Goal: Task Accomplishment & Management: Manage account settings

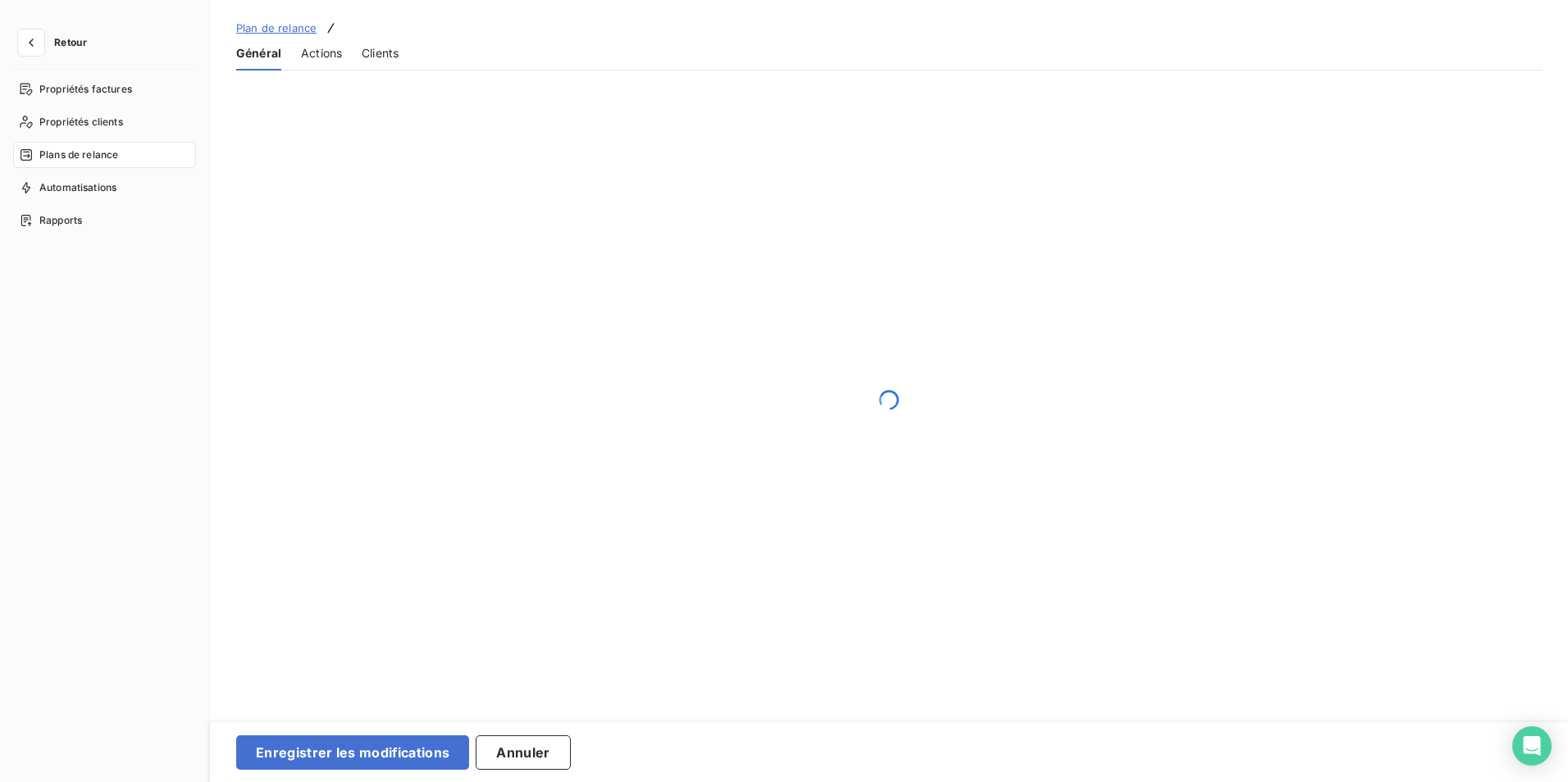
click at [404, 54] on div "Général Actions Clients" at bounding box center [889, 54] width 1306 height 35
click at [393, 55] on span "Clients" at bounding box center [379, 53] width 37 height 16
click at [86, 120] on span "Propriétés clients" at bounding box center [81, 122] width 84 height 15
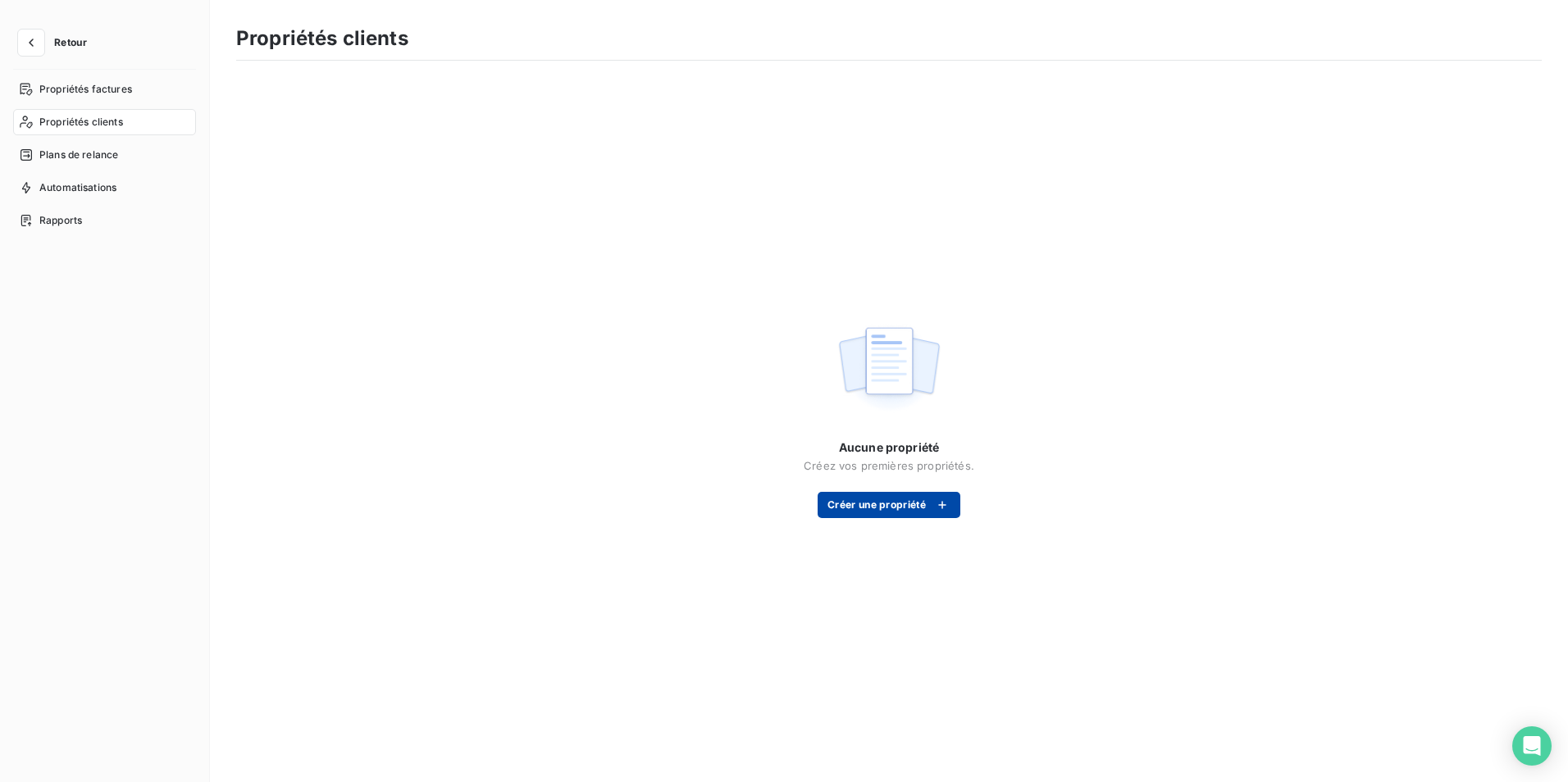
click at [886, 502] on button "Créer une propriété" at bounding box center [889, 505] width 143 height 26
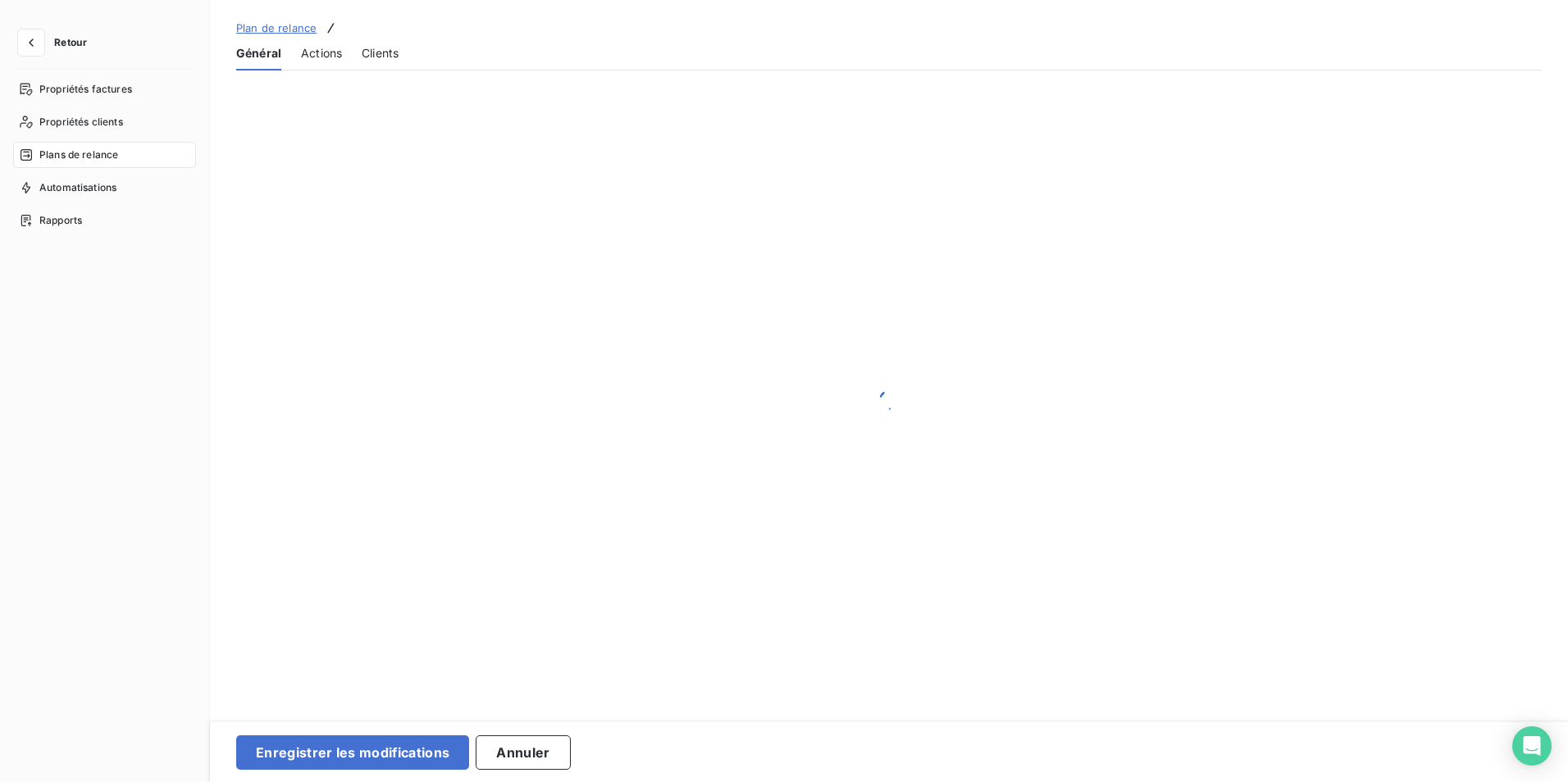
drag, startPoint x: 487, startPoint y: 269, endPoint x: 467, endPoint y: 255, distance: 24.4
click at [486, 268] on div at bounding box center [889, 399] width 1358 height 659
click at [85, 122] on span "Propriétés clients" at bounding box center [81, 122] width 84 height 15
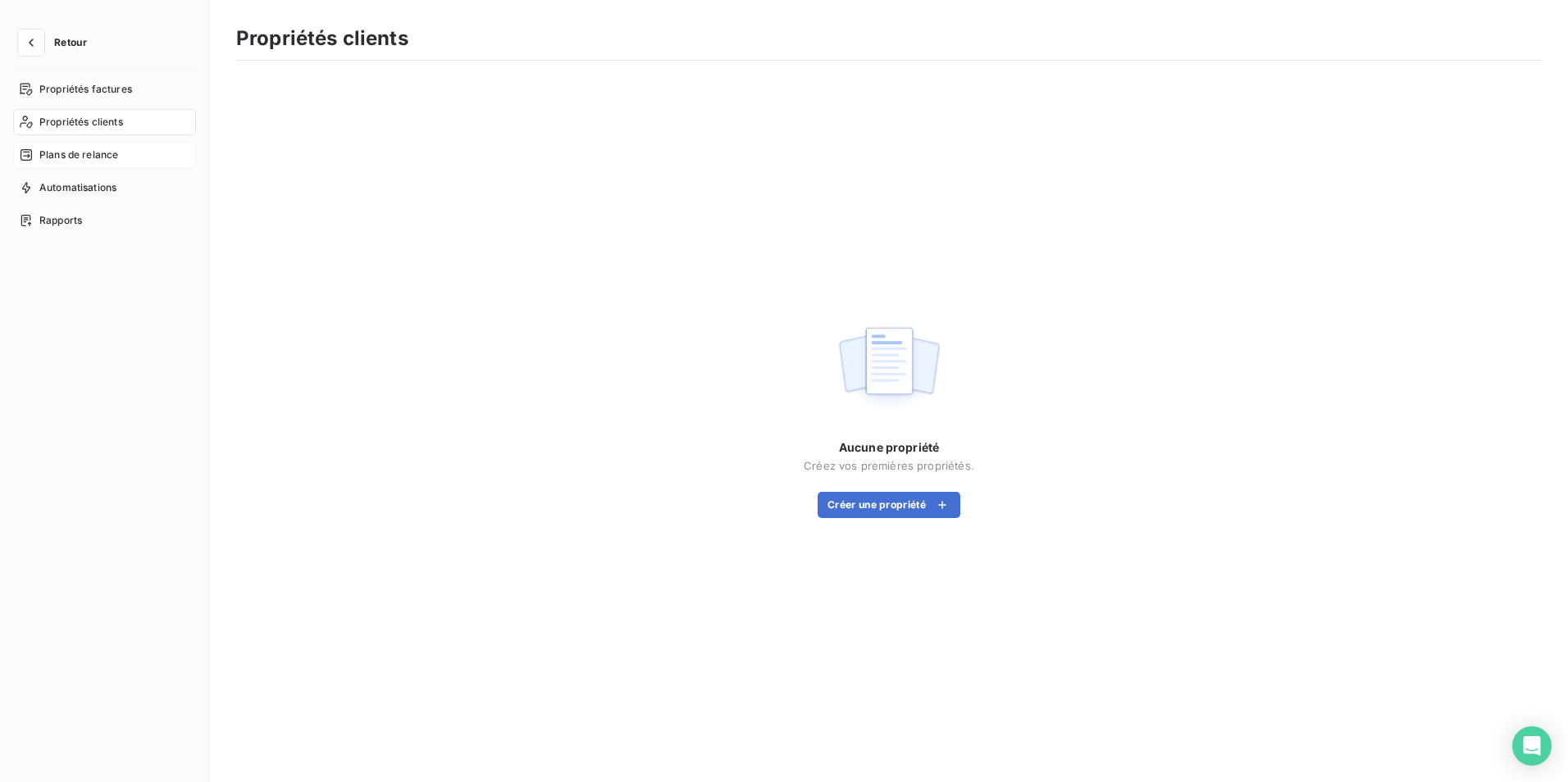
click at [90, 149] on span "Plans de relance" at bounding box center [78, 154] width 79 height 15
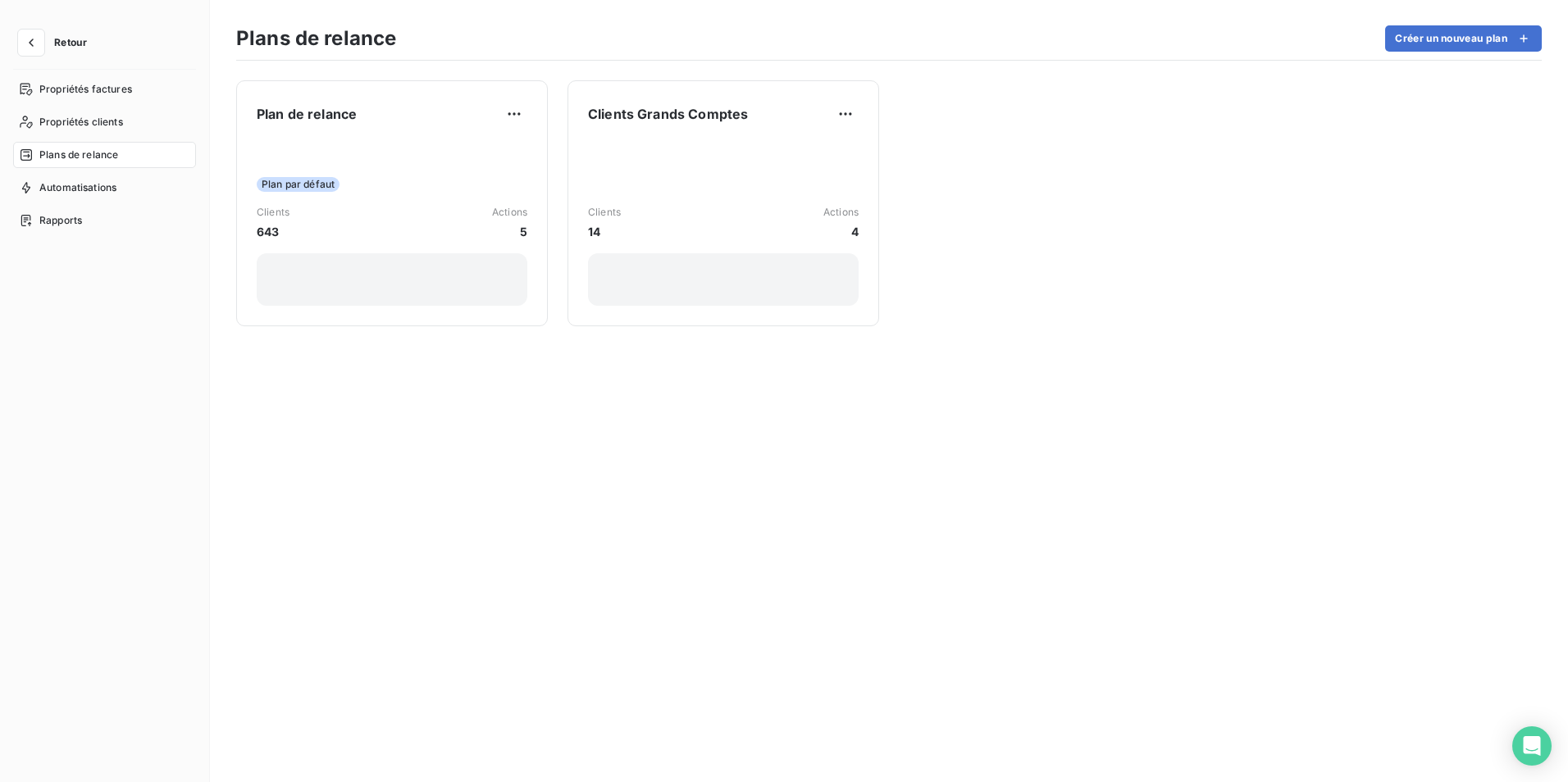
click at [406, 385] on div "Plan de relance Plan par défaut Clients 643 Actions 5 Clients Grands Comptes Cl…" at bounding box center [889, 421] width 1358 height 721
click at [1098, 234] on div "Plan de relance Plan par défaut Clients 643 Actions 5 Clients Grands Comptes Cl…" at bounding box center [889, 421] width 1358 height 721
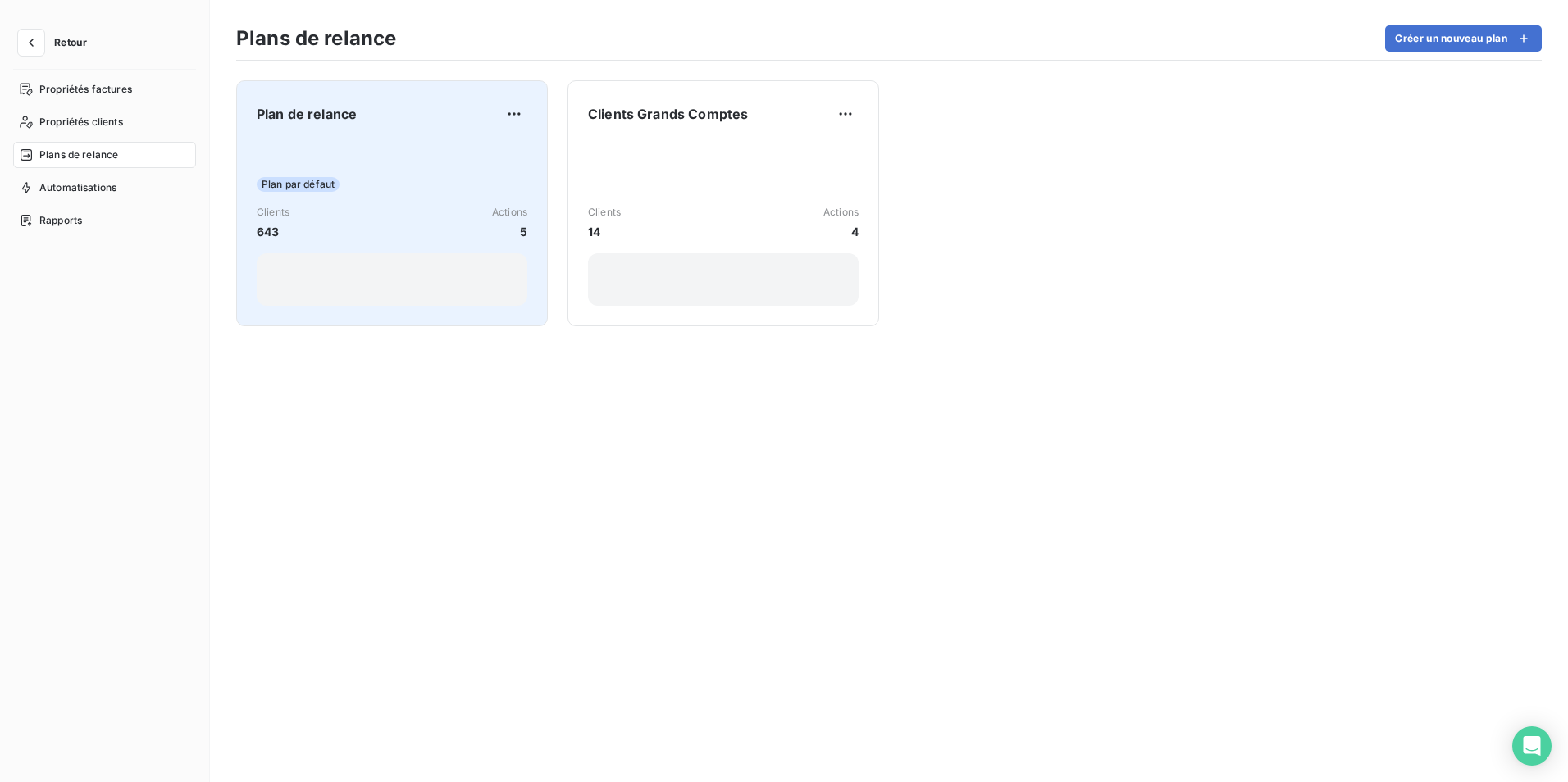
click at [289, 218] on div "Clients 643 Actions 5" at bounding box center [392, 223] width 270 height 36
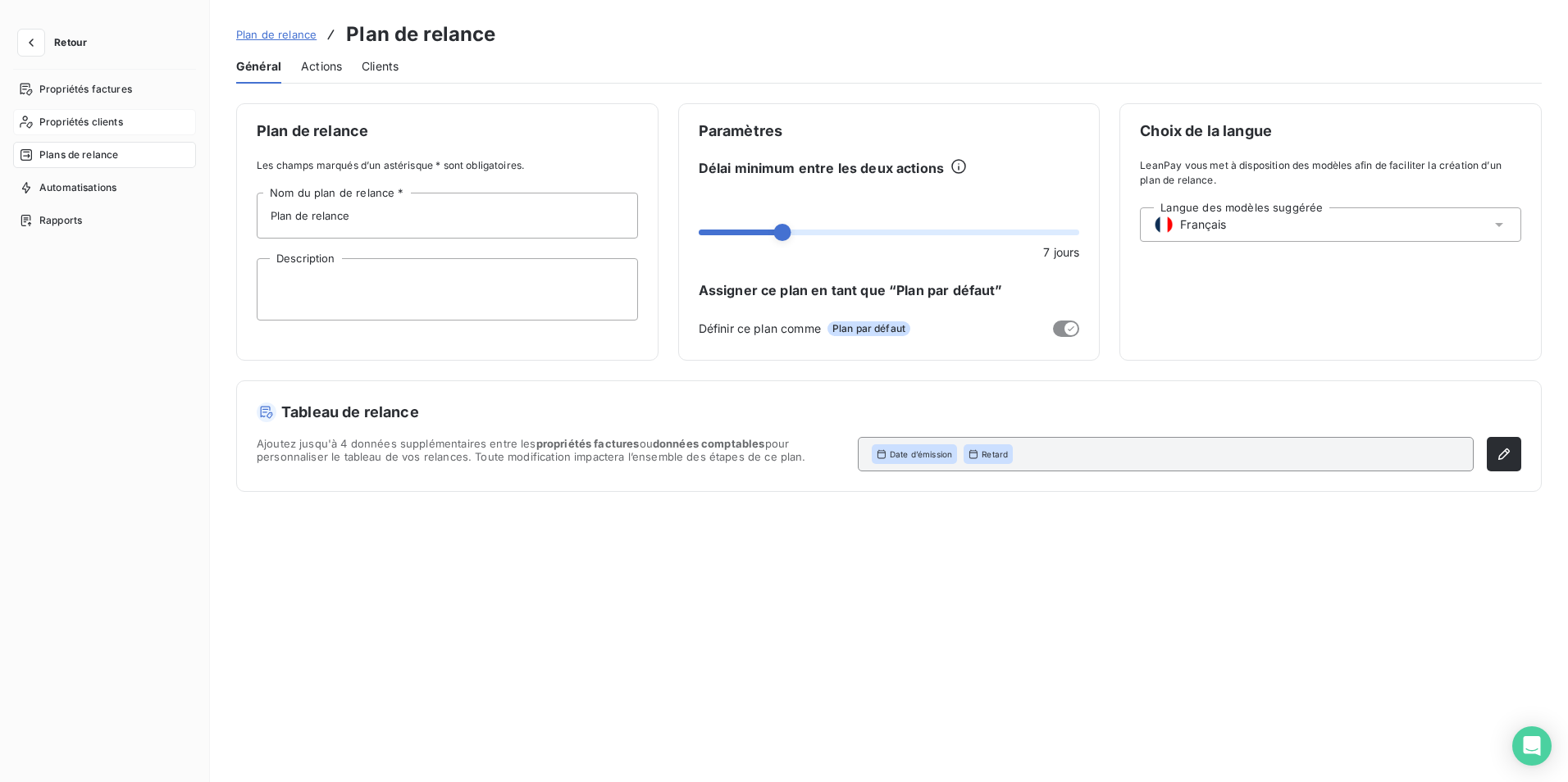
click at [64, 119] on span "Propriétés clients" at bounding box center [81, 122] width 84 height 15
